Goal: Information Seeking & Learning: Learn about a topic

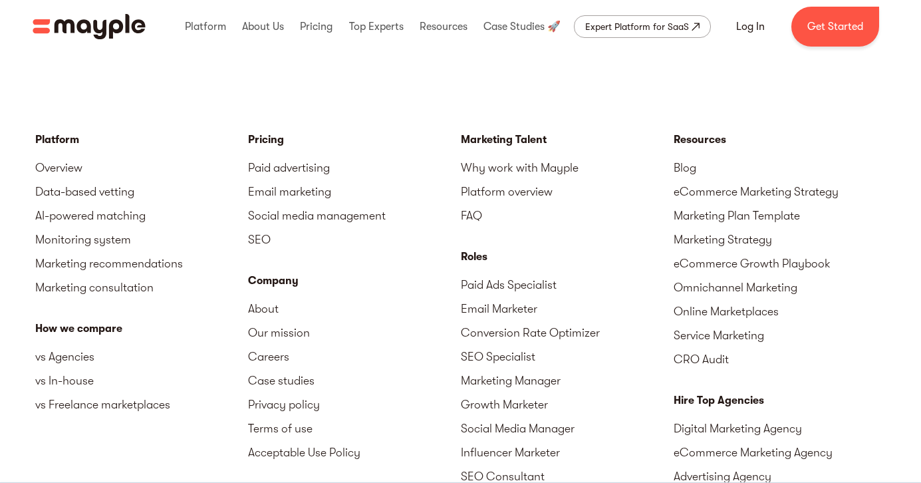
scroll to position [2855, 0]
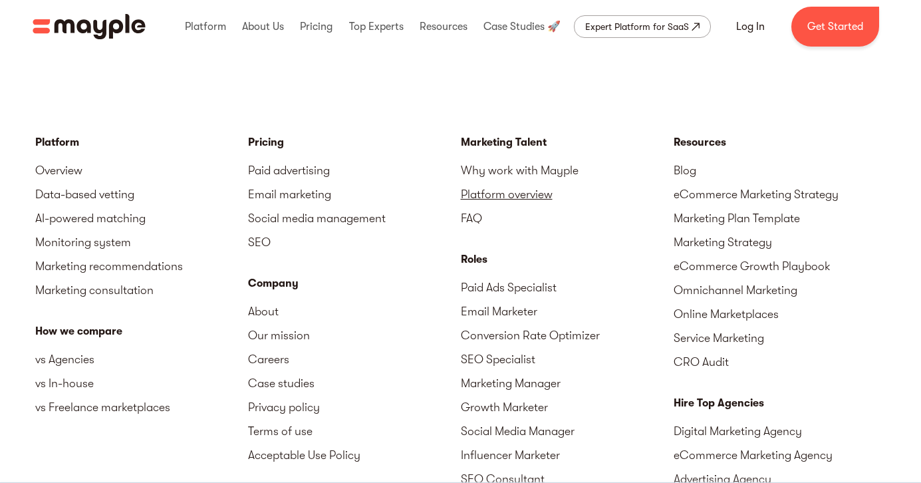
click at [474, 182] on link "Platform overview" at bounding box center [567, 194] width 213 height 24
click at [482, 158] on link "Why work with Mayple" at bounding box center [567, 170] width 213 height 24
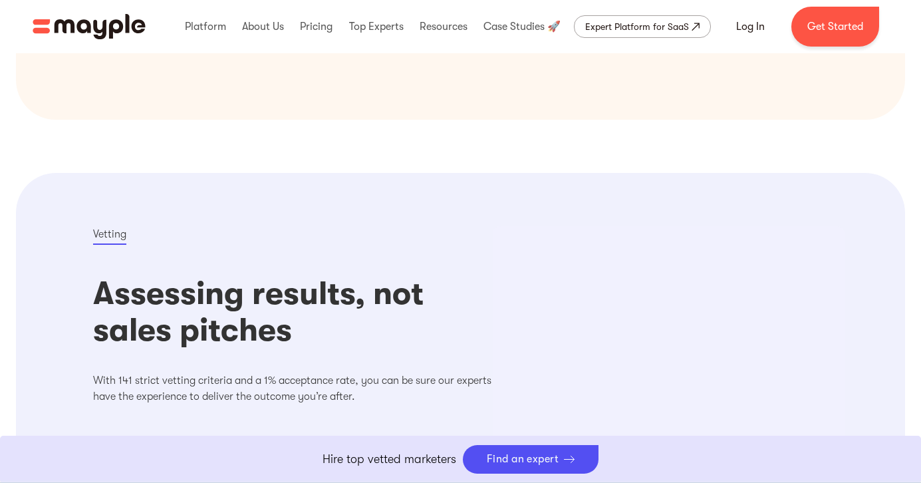
scroll to position [812, 0]
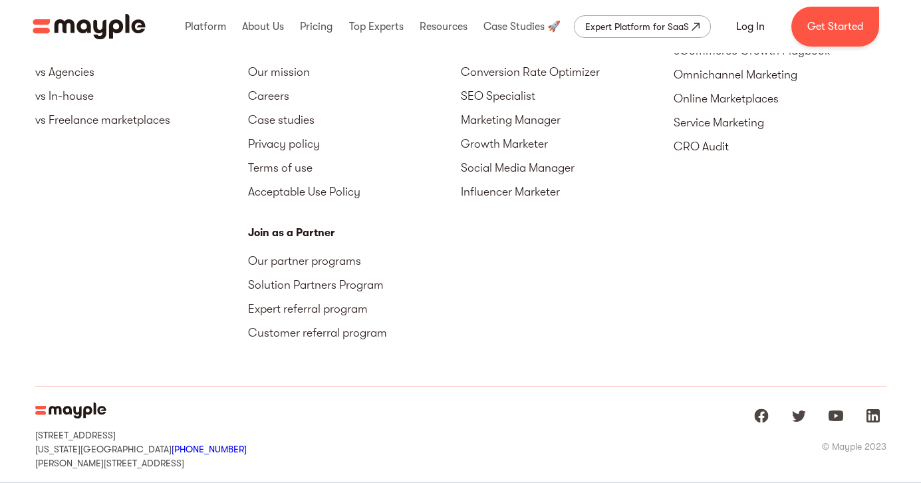
scroll to position [5065, 0]
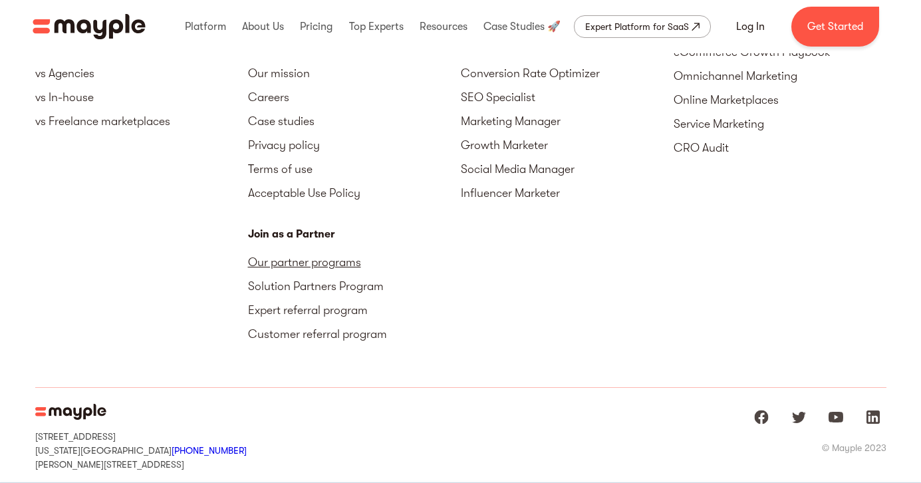
click at [269, 260] on link "Our partner programs" at bounding box center [354, 262] width 213 height 24
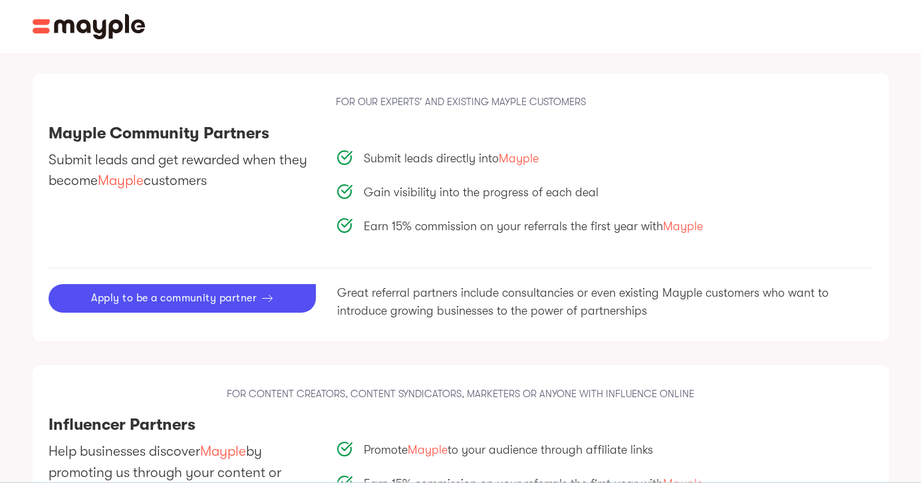
scroll to position [1279, 0]
